Goal: Find specific page/section

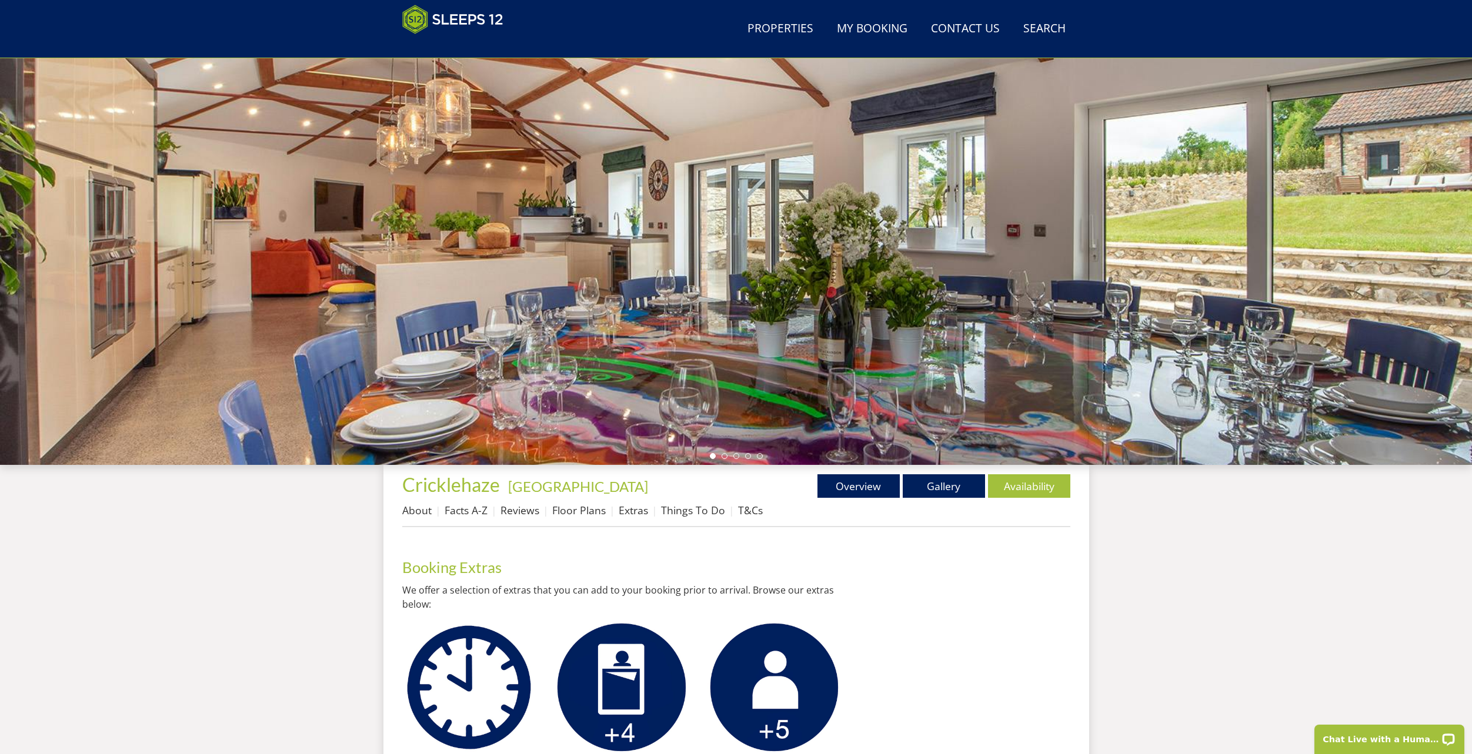
scroll to position [59, 0]
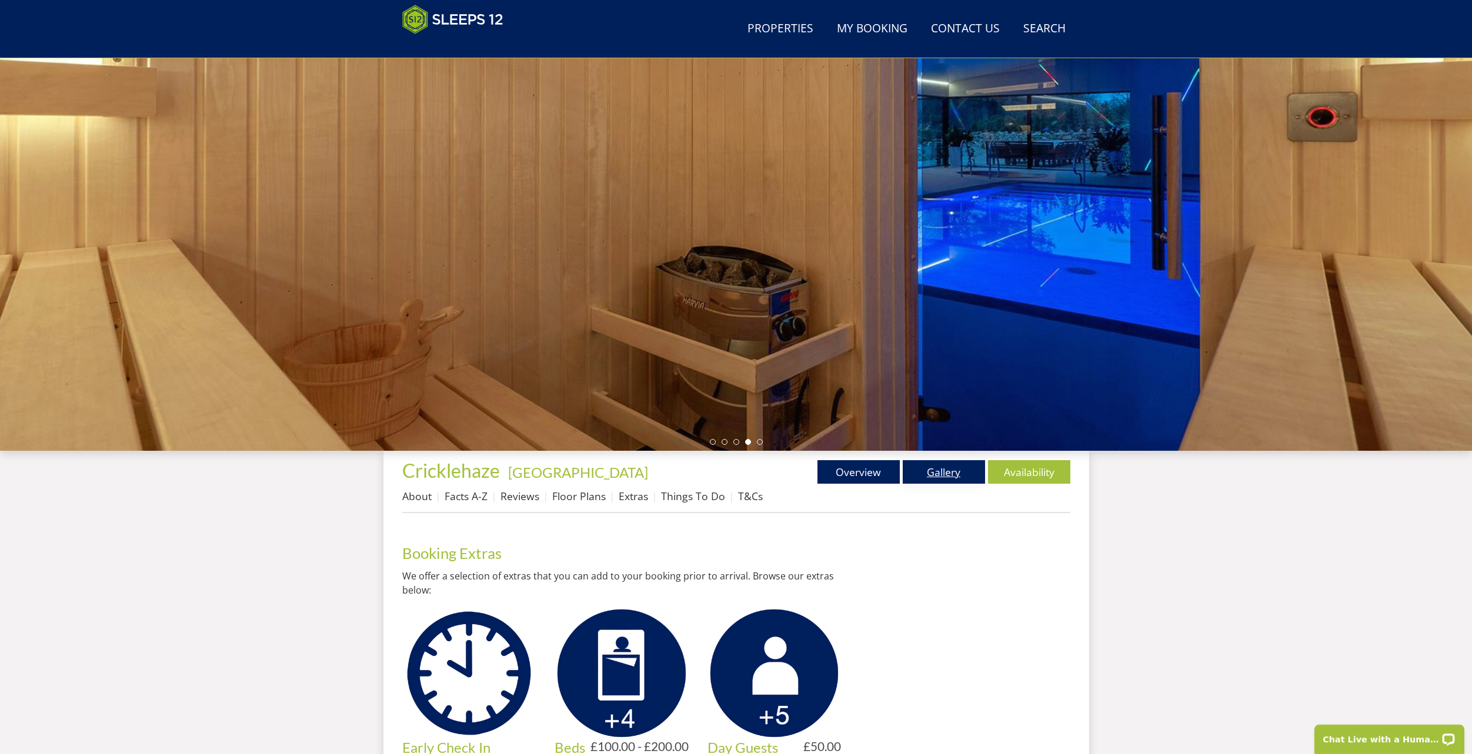
click at [975, 475] on link "Gallery" at bounding box center [944, 472] width 82 height 24
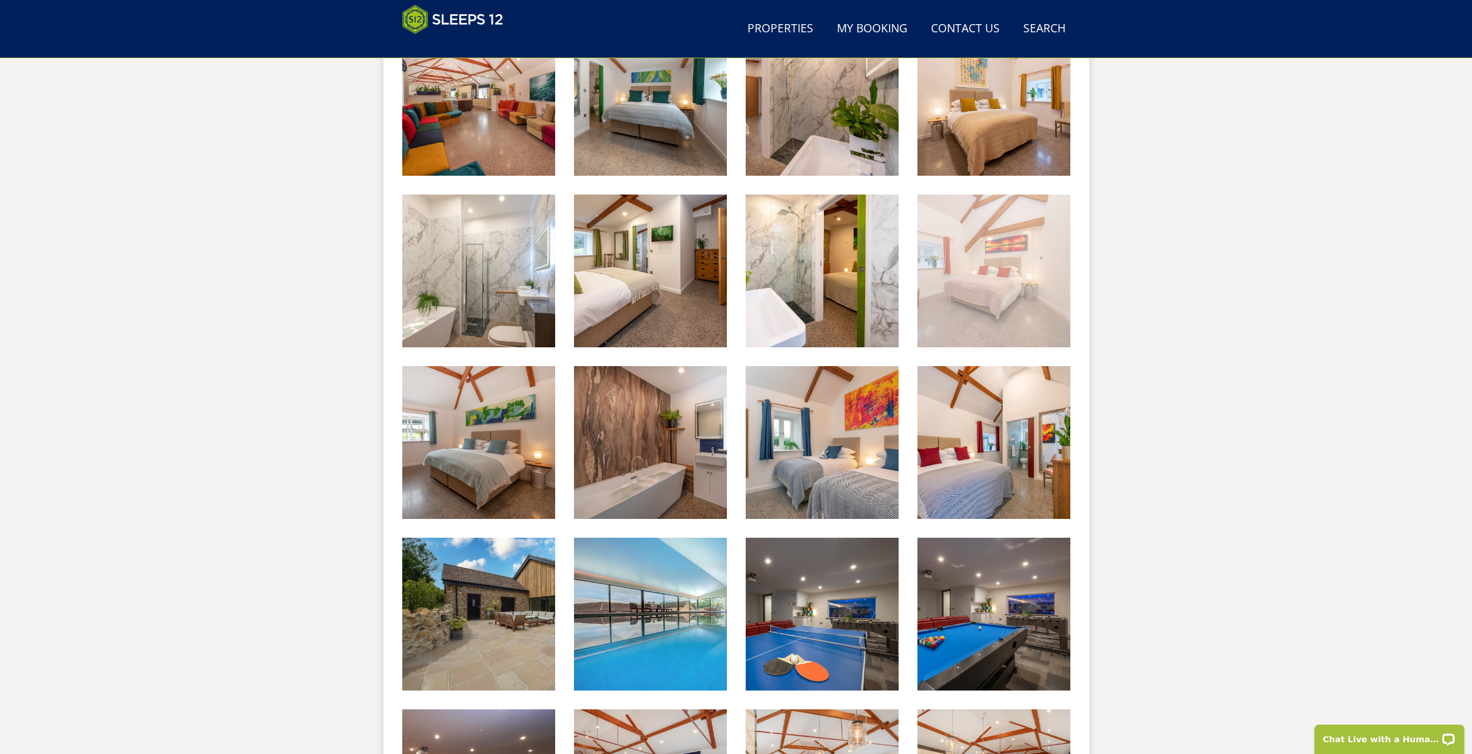
scroll to position [907, 0]
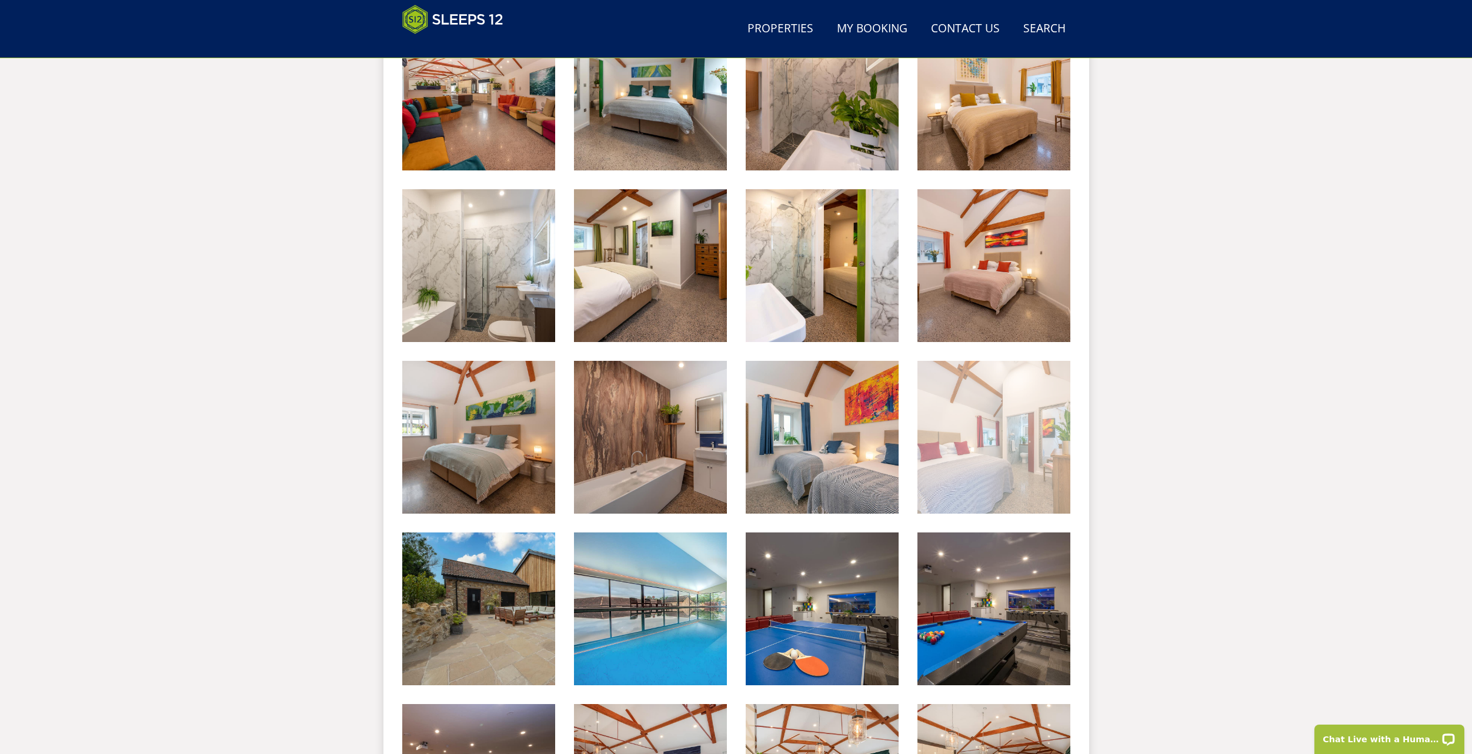
click at [1000, 472] on img at bounding box center [993, 437] width 153 height 153
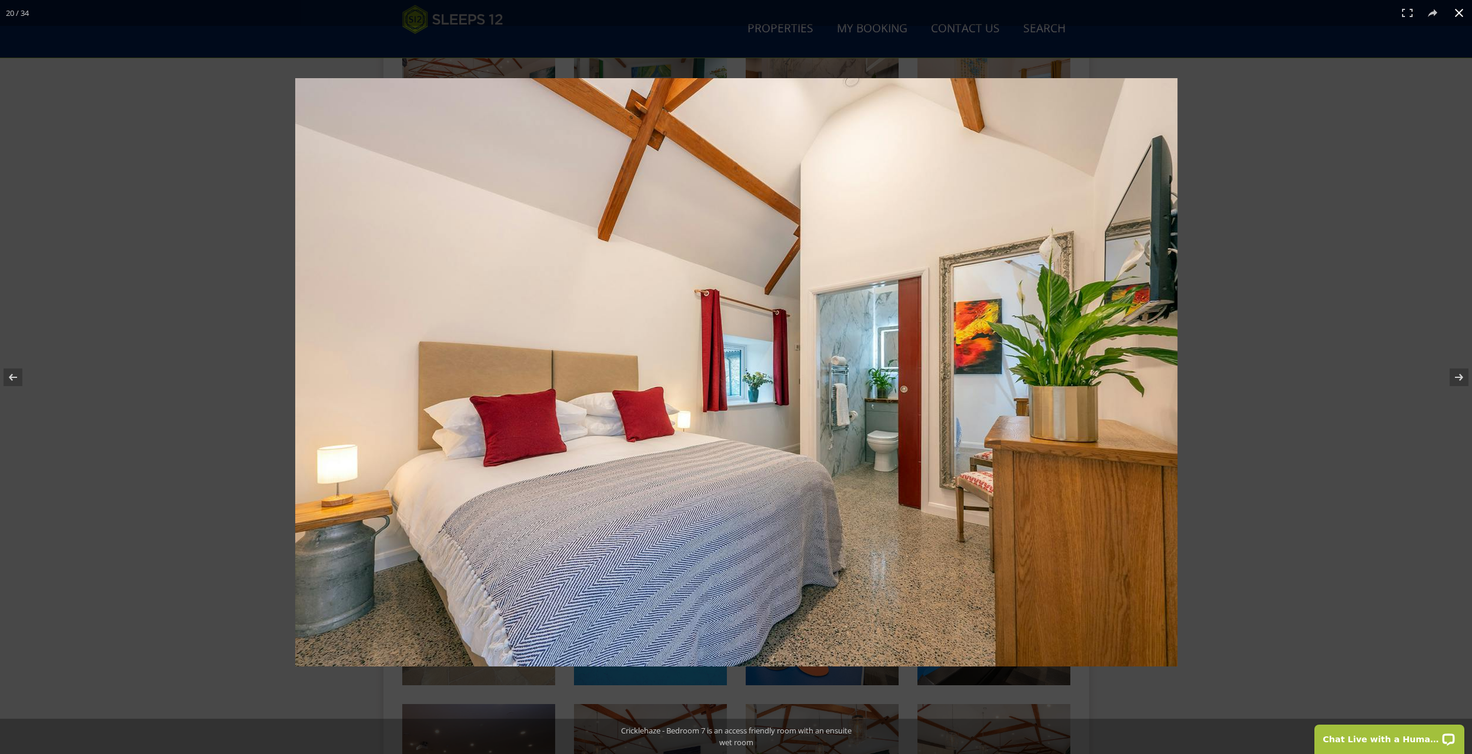
click at [1456, 15] on button at bounding box center [1459, 13] width 26 height 26
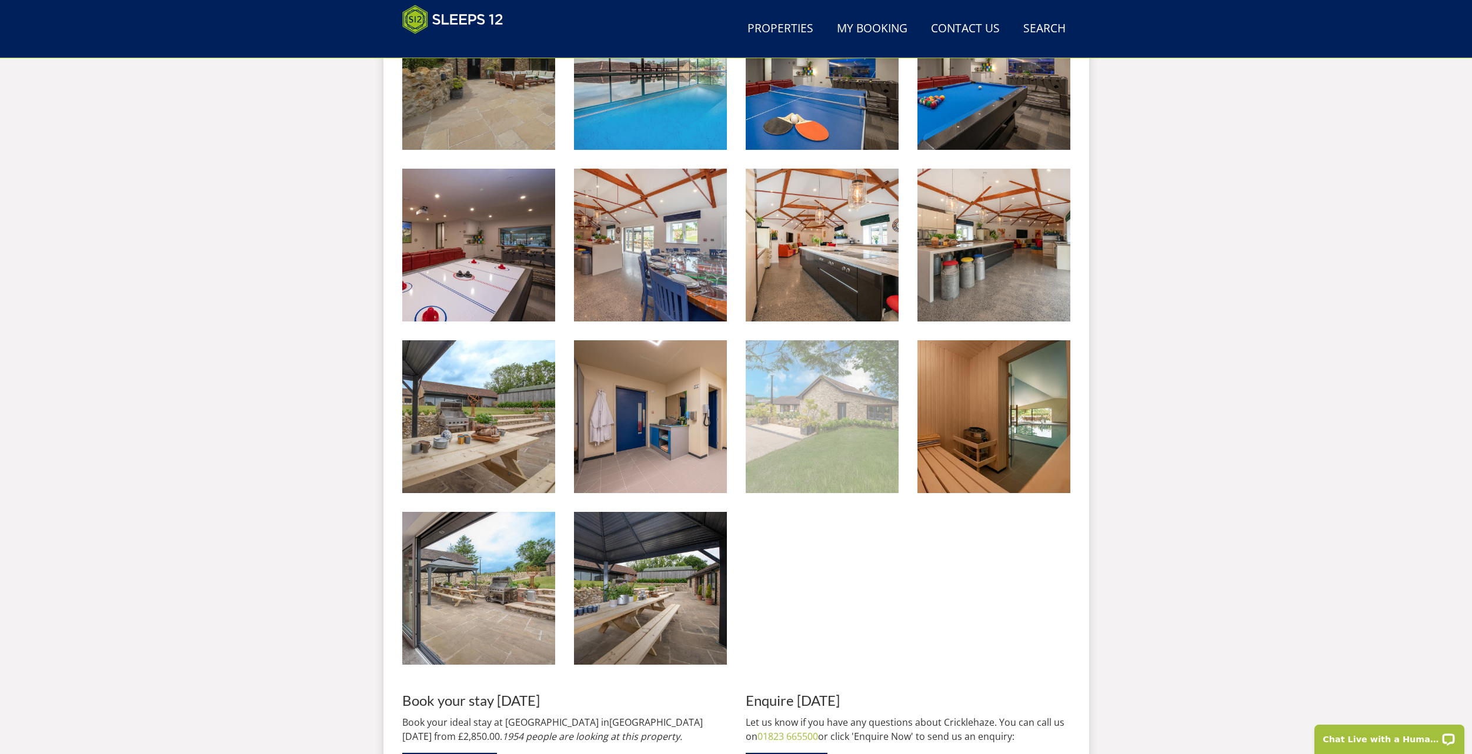
scroll to position [1436, 0]
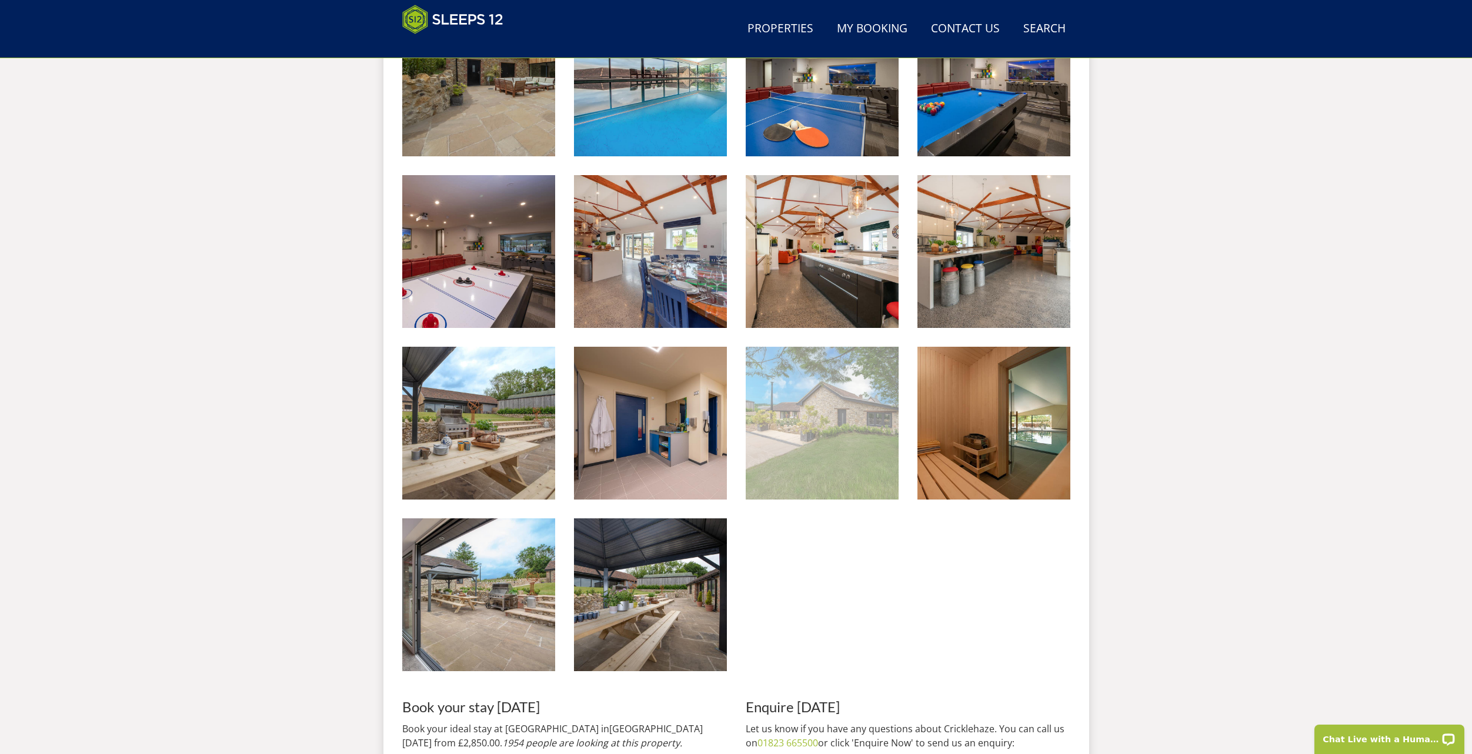
click at [803, 405] on img at bounding box center [822, 423] width 153 height 153
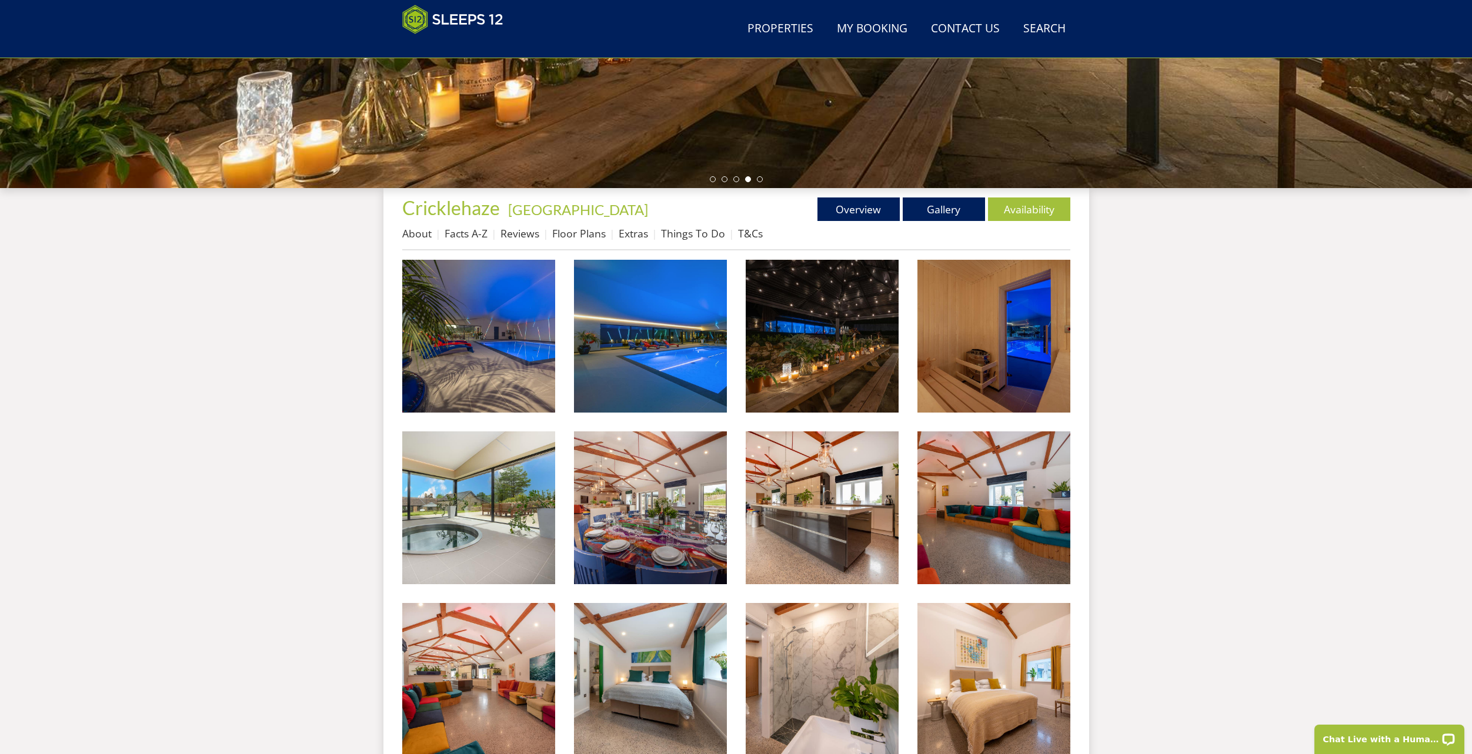
scroll to position [0, 0]
